Goal: Task Accomplishment & Management: Manage account settings

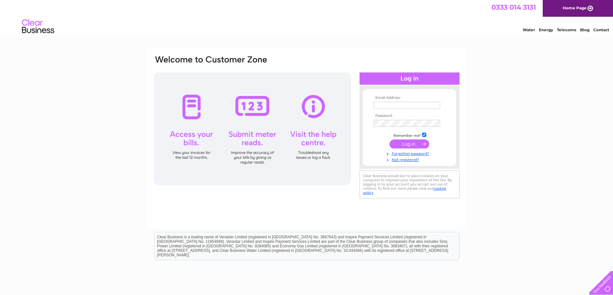
click at [385, 108] on input "text" at bounding box center [407, 105] width 66 height 7
type input "[EMAIL_ADDRESS][DOMAIN_NAME]"
click at [390, 140] on input "submit" at bounding box center [410, 144] width 40 height 9
click at [417, 144] on input "submit" at bounding box center [410, 144] width 40 height 9
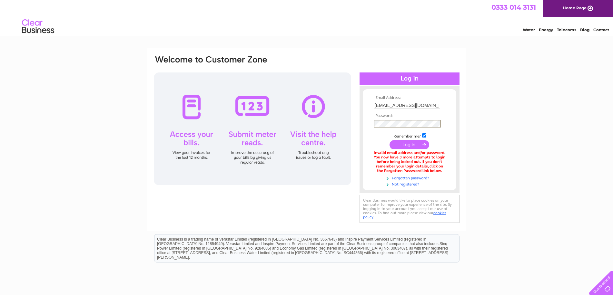
click at [390, 140] on input "submit" at bounding box center [410, 144] width 40 height 9
click at [416, 109] on input "[EMAIL_ADDRESS][DOMAIN_NAME]" at bounding box center [407, 106] width 67 height 8
click at [428, 106] on input "[EMAIL_ADDRESS][DOMAIN_NAME]" at bounding box center [407, 106] width 67 height 8
click at [390, 140] on input "submit" at bounding box center [410, 144] width 40 height 9
